Goal: Check status: Check status

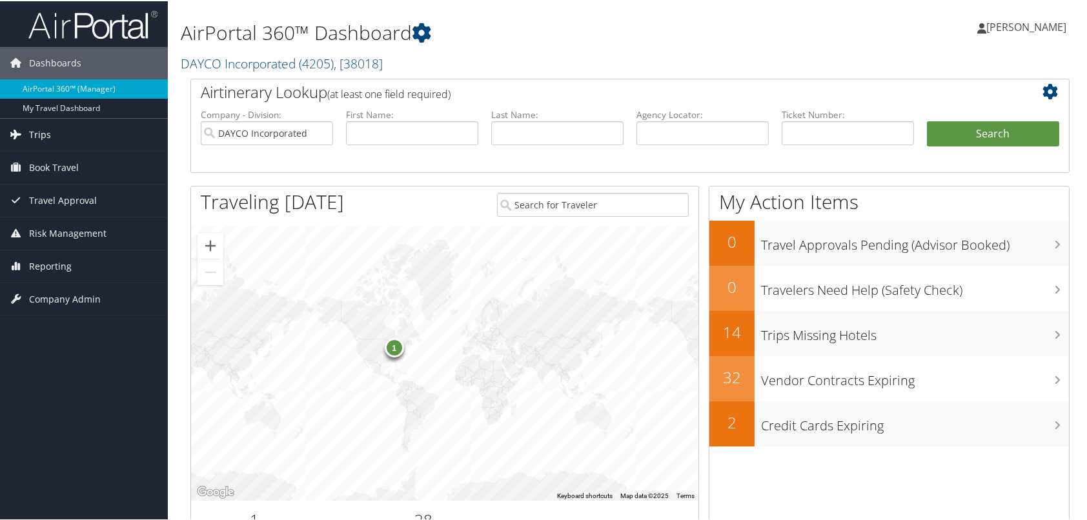
click at [37, 134] on span "Trips" at bounding box center [40, 133] width 22 height 32
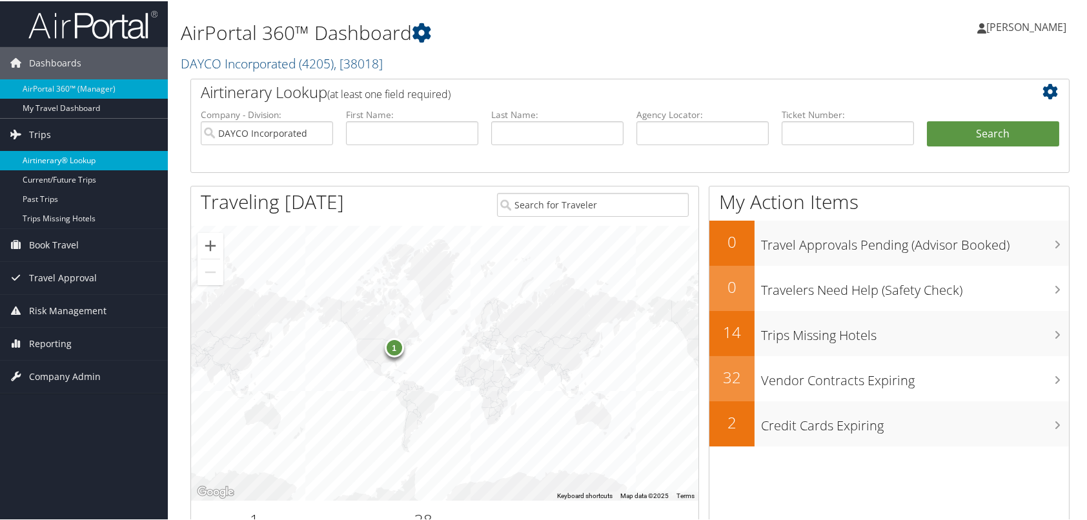
click at [48, 156] on link "Airtinerary® Lookup" at bounding box center [84, 159] width 168 height 19
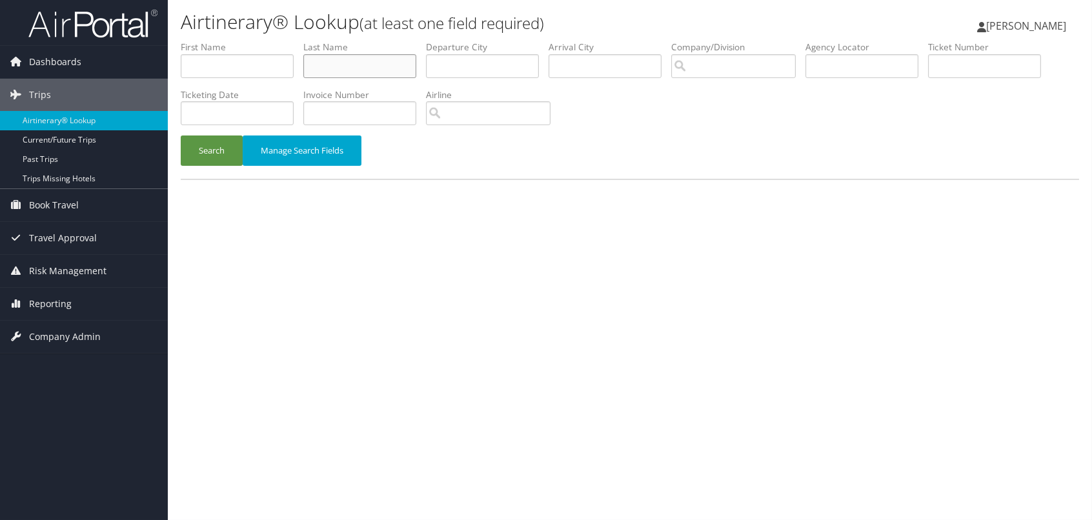
click at [332, 66] on input "text" at bounding box center [359, 66] width 113 height 24
type input "frohock"
type input "las vegas"
click at [217, 152] on button "Search" at bounding box center [212, 151] width 62 height 30
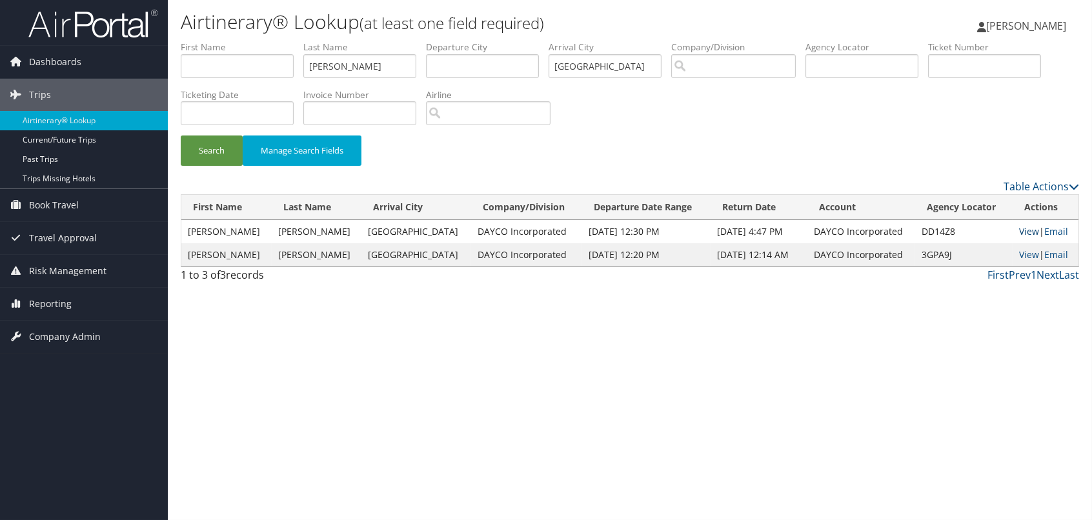
click at [1026, 230] on link "View" at bounding box center [1029, 231] width 20 height 12
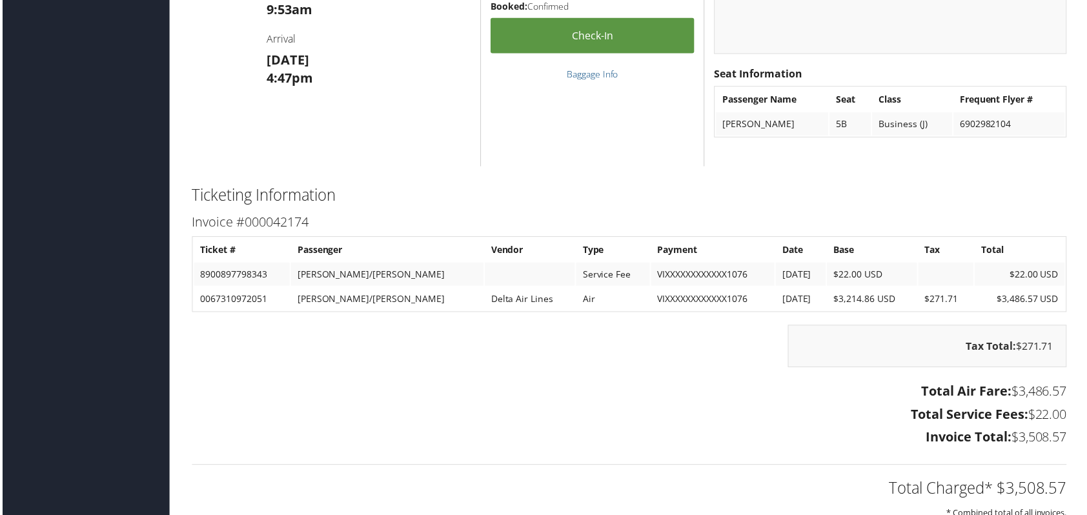
scroll to position [1162, 0]
